Goal: Find specific page/section: Find specific page/section

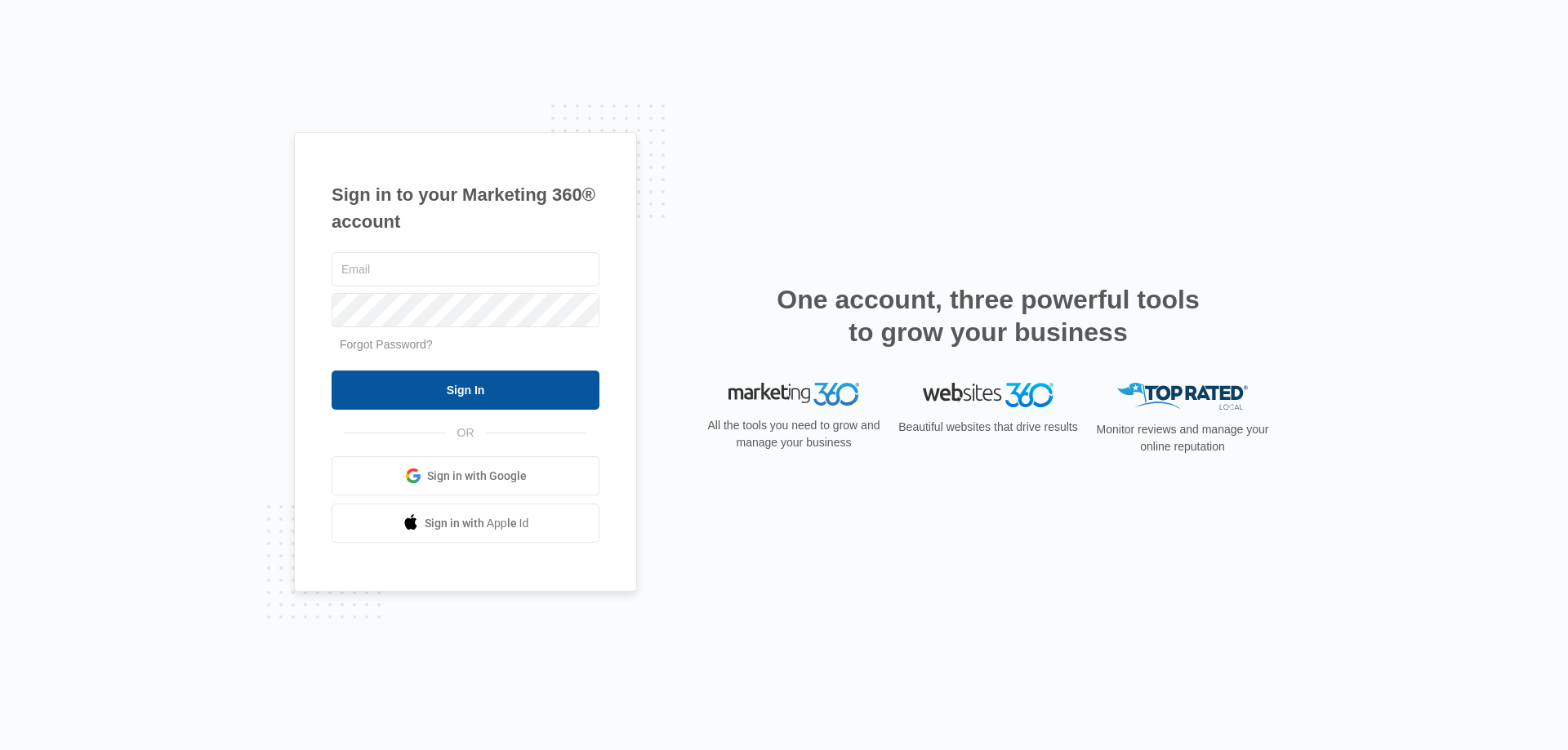
type input "info@irelandfamilychiro.com"
click at [489, 402] on input "Sign In" at bounding box center [465, 390] width 268 height 39
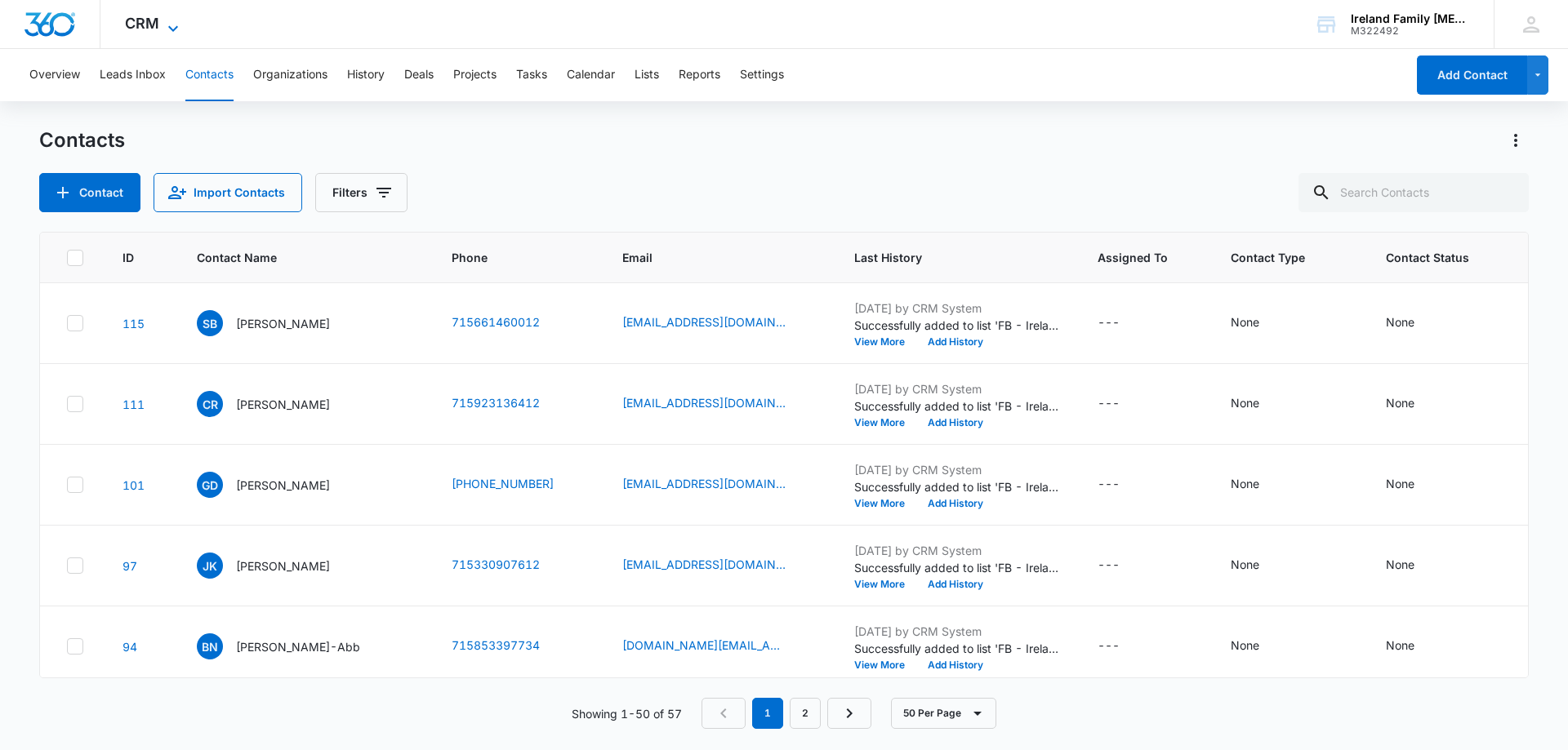
click at [152, 20] on span "CRM" at bounding box center [142, 23] width 34 height 17
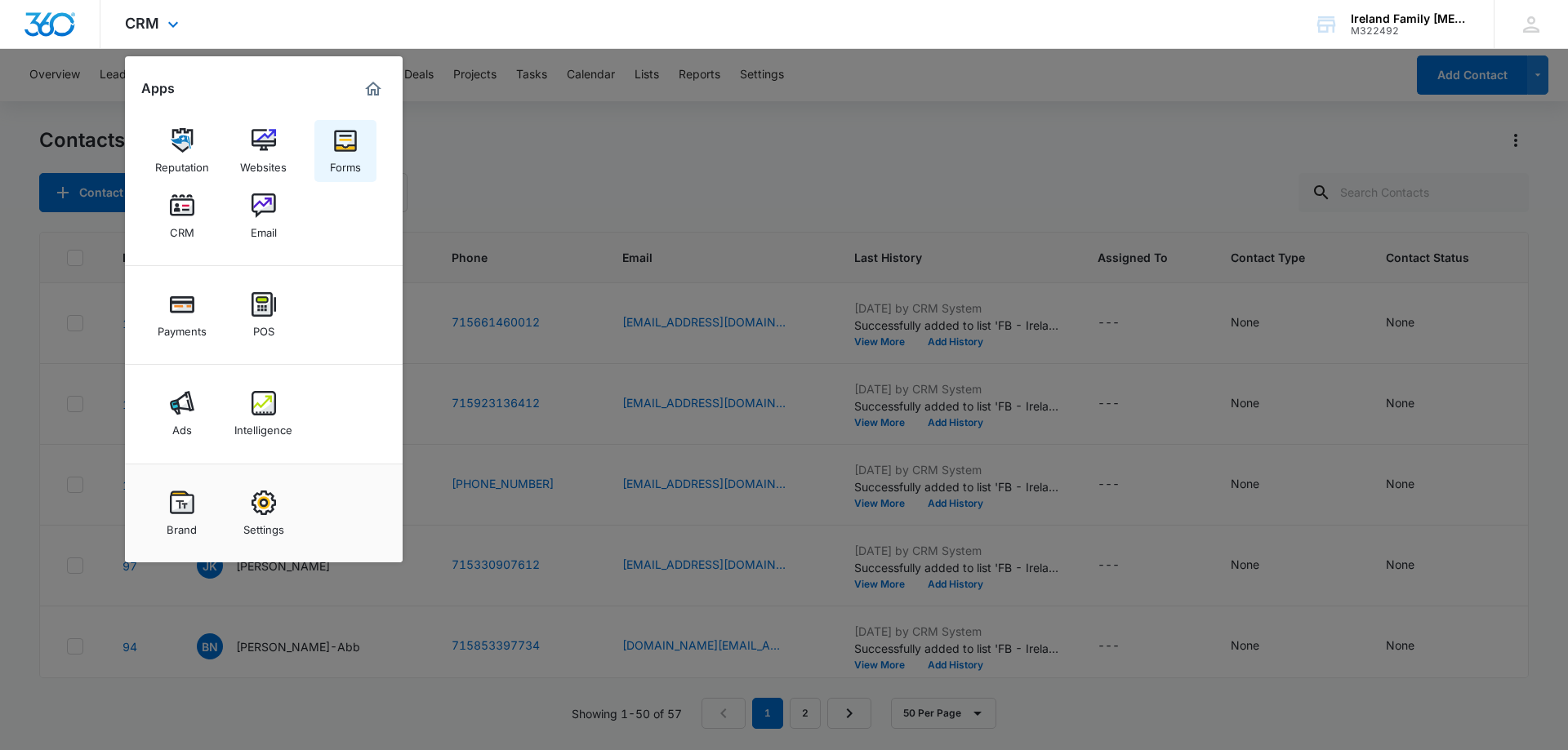
click at [350, 151] on img at bounding box center [345, 140] width 25 height 25
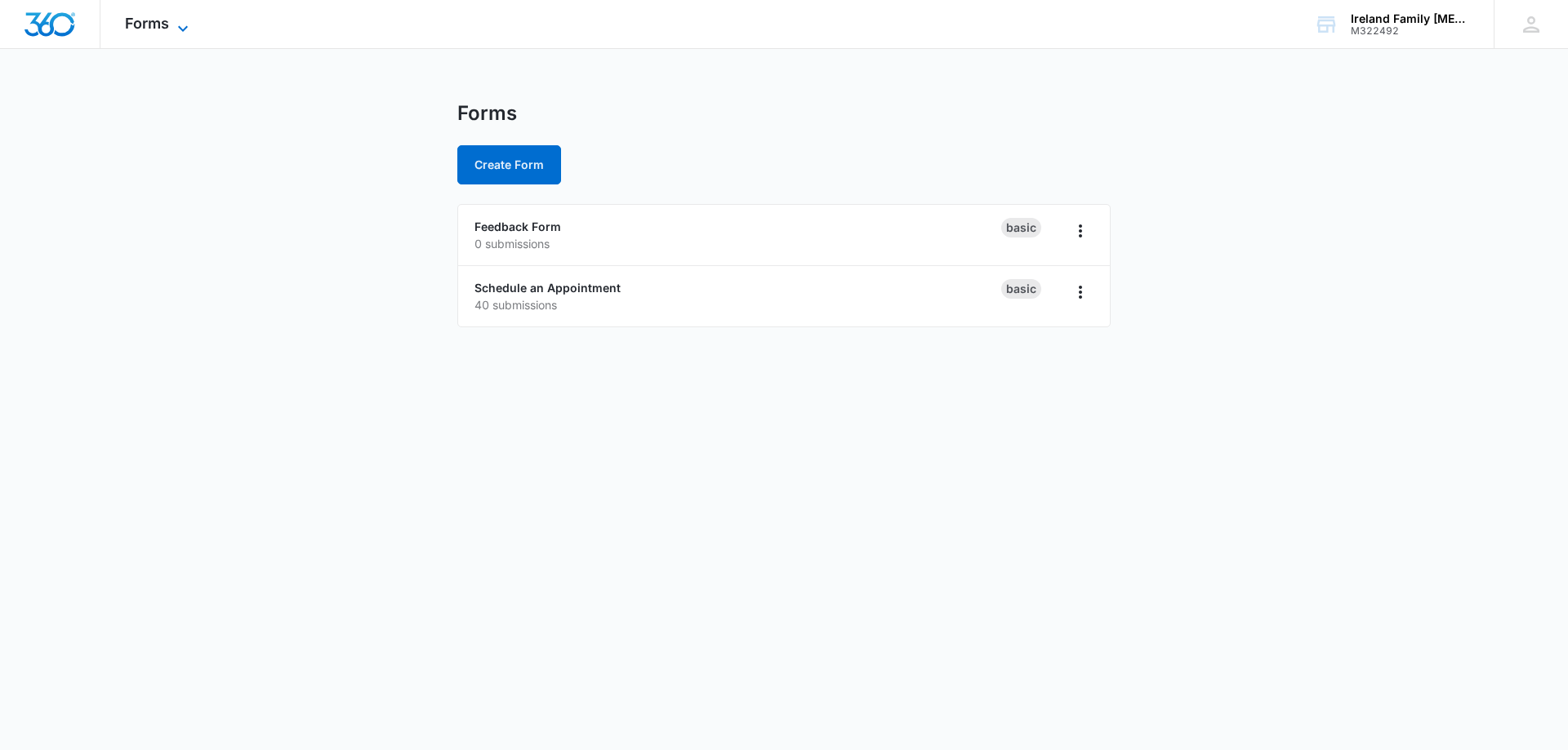
click at [167, 21] on span "Forms" at bounding box center [147, 23] width 44 height 17
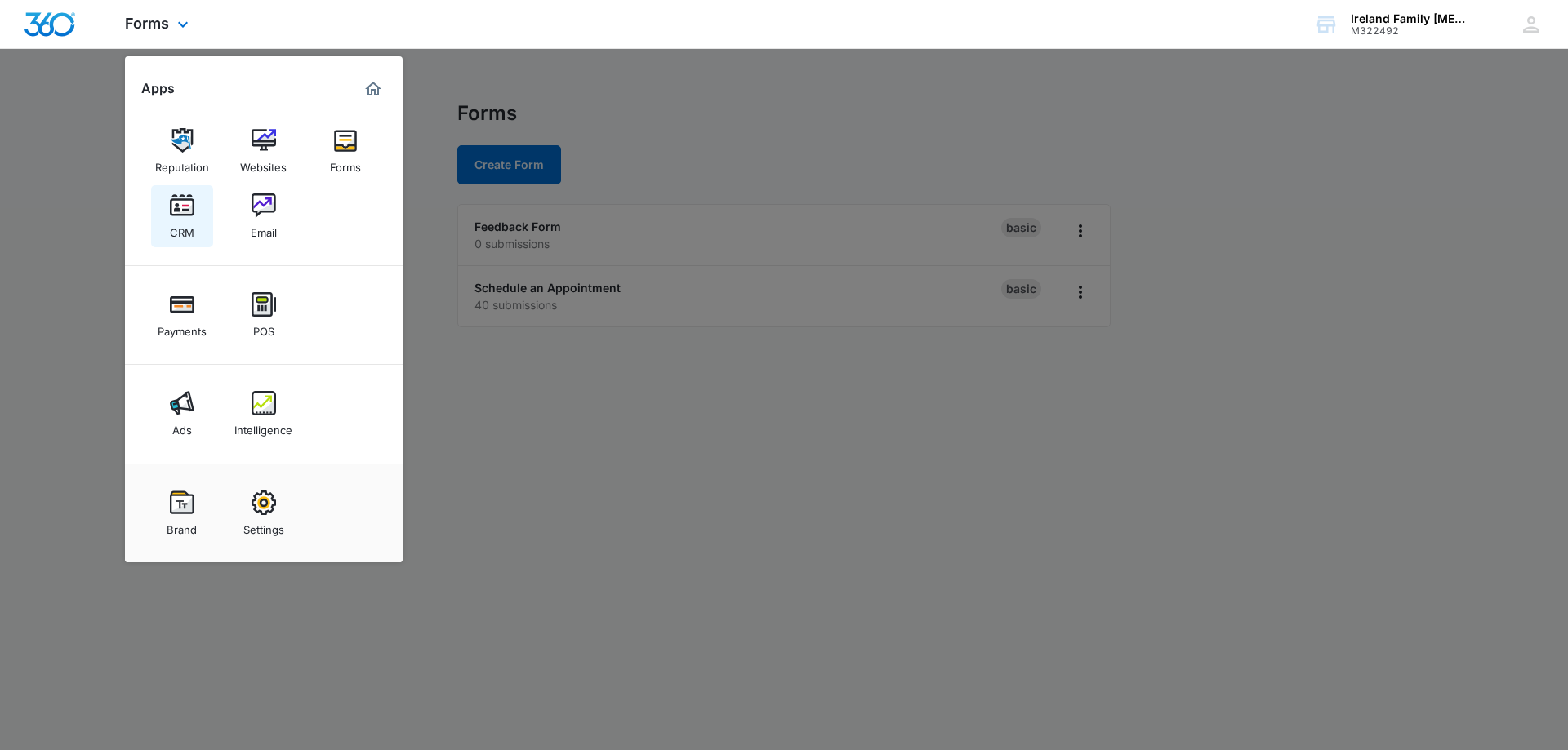
click at [180, 211] on img at bounding box center [182, 206] width 25 height 25
